Goal: Task Accomplishment & Management: Manage account settings

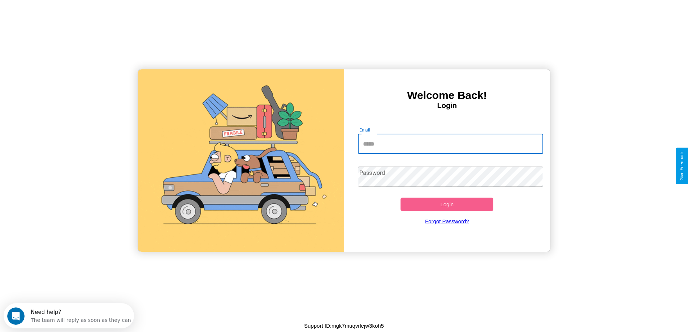
click at [450, 144] on input "Email" at bounding box center [450, 144] width 185 height 20
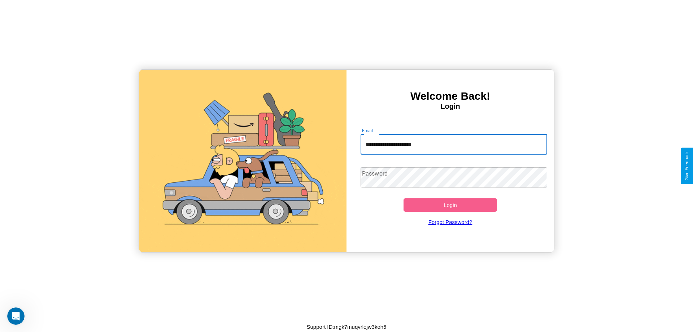
type input "**********"
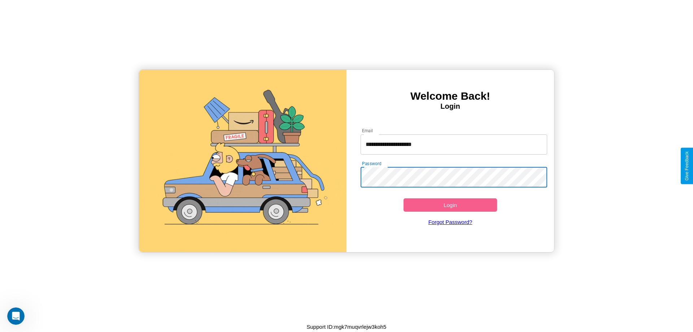
click at [450, 205] on button "Login" at bounding box center [451, 204] width 94 height 13
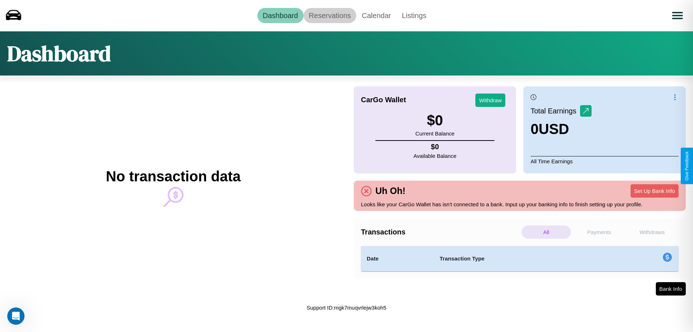
click at [330, 15] on link "Reservations" at bounding box center [330, 15] width 53 height 15
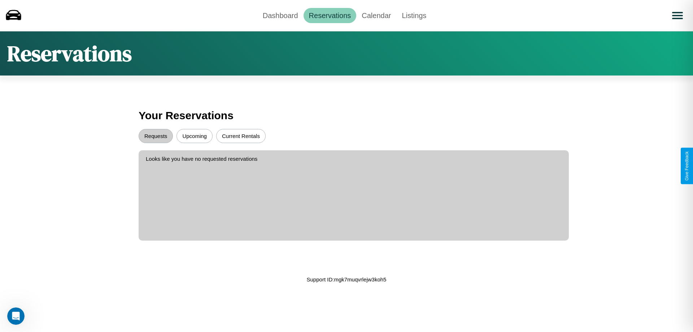
click at [195, 136] on button "Upcoming" at bounding box center [195, 136] width 36 height 14
click at [156, 136] on button "Requests" at bounding box center [156, 136] width 34 height 14
